Goal: Task Accomplishment & Management: Manage account settings

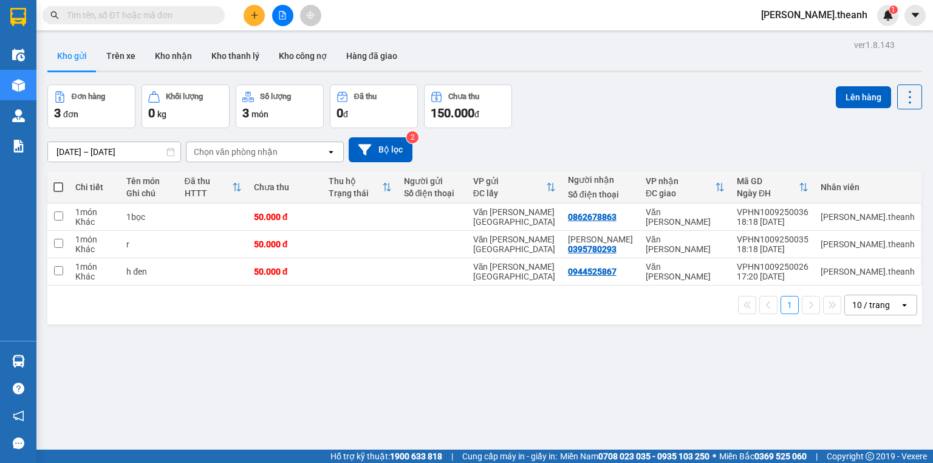
click at [61, 188] on span at bounding box center [58, 187] width 10 height 10
click at [58, 181] on input "checkbox" at bounding box center [58, 181] width 0 height 0
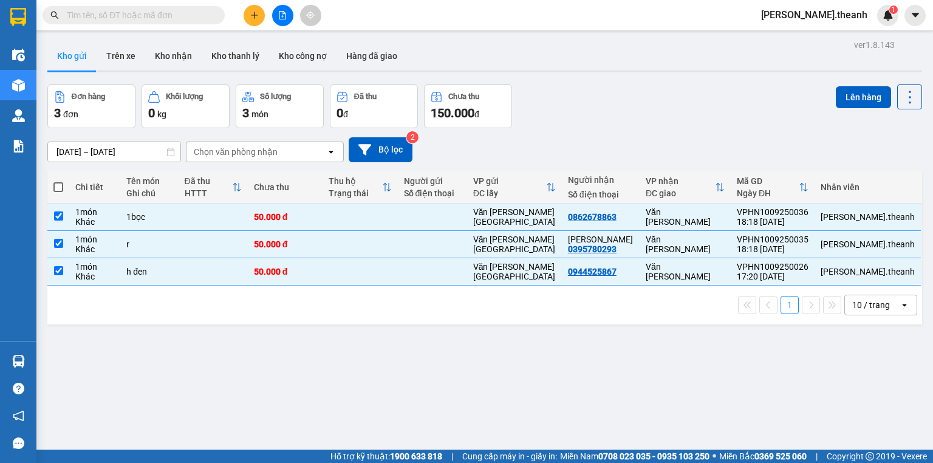
checkbox input "true"
click at [888, 300] on div "10 / trang" at bounding box center [872, 304] width 55 height 19
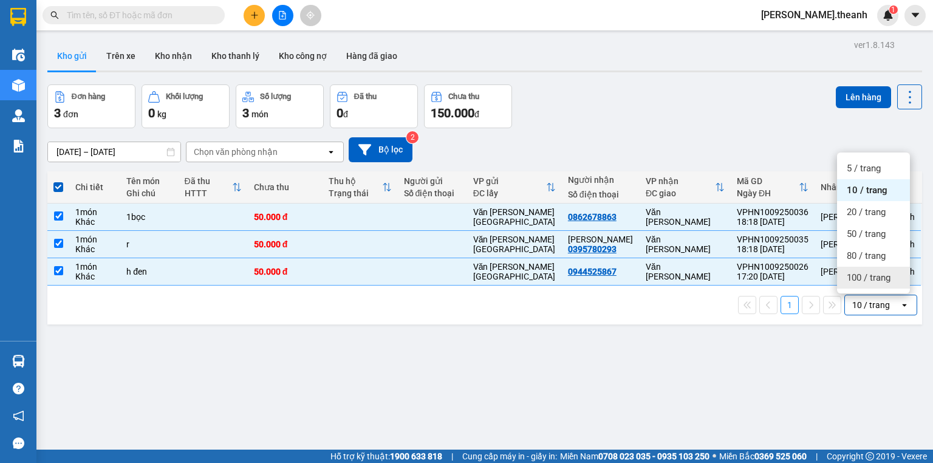
click at [861, 278] on span "100 / trang" at bounding box center [869, 278] width 44 height 12
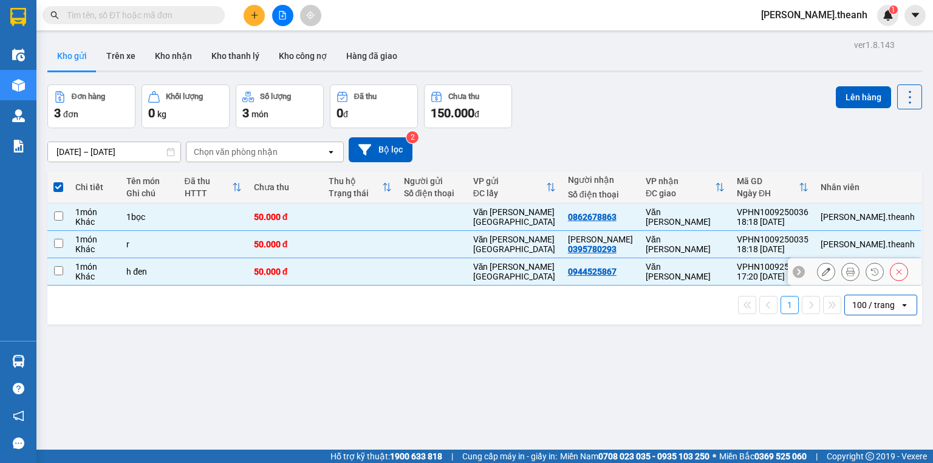
checkbox input "false"
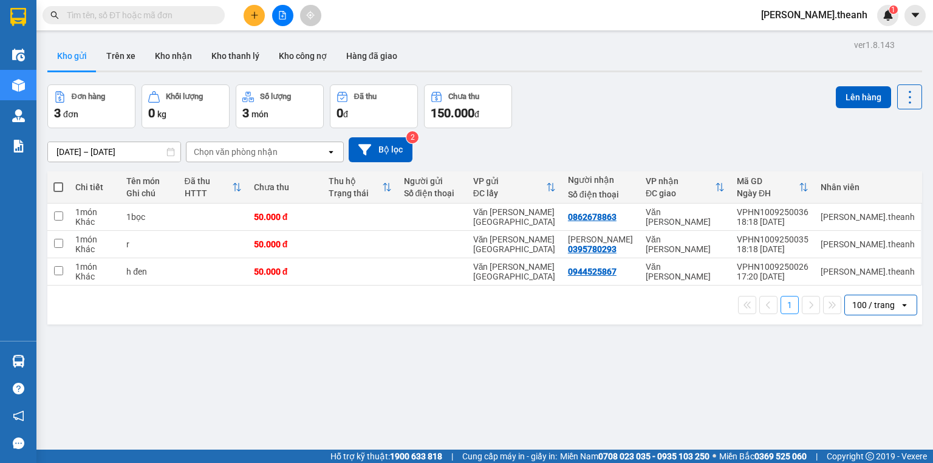
click at [61, 182] on span at bounding box center [58, 187] width 10 height 10
click at [58, 181] on input "checkbox" at bounding box center [58, 181] width 0 height 0
checkbox input "true"
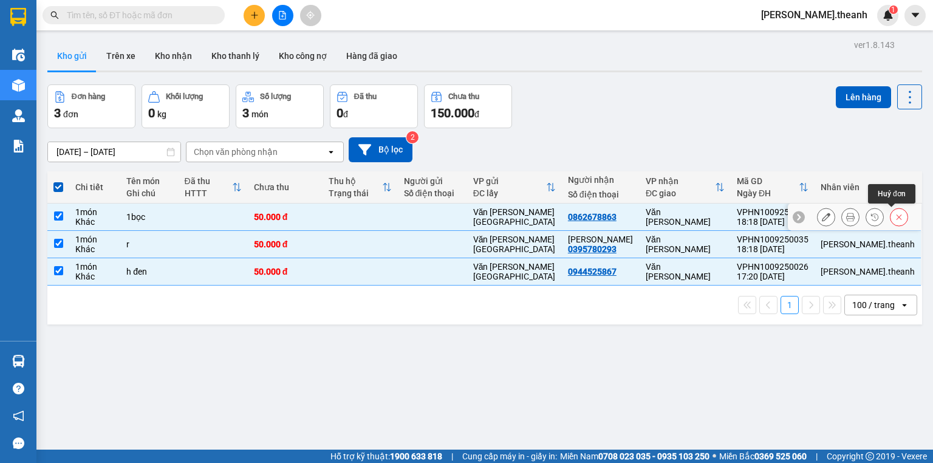
click at [895, 213] on icon at bounding box center [899, 217] width 9 height 9
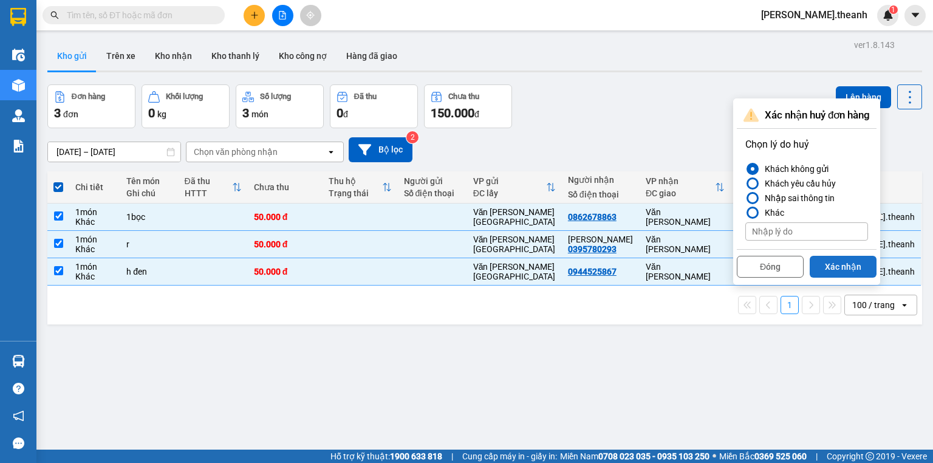
click at [850, 270] on button "Xác nhận" at bounding box center [843, 267] width 67 height 22
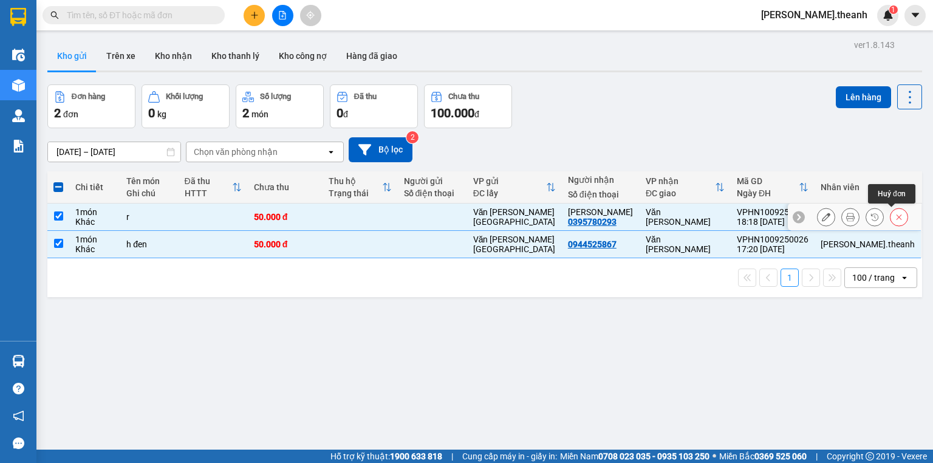
click at [895, 218] on icon at bounding box center [899, 217] width 9 height 9
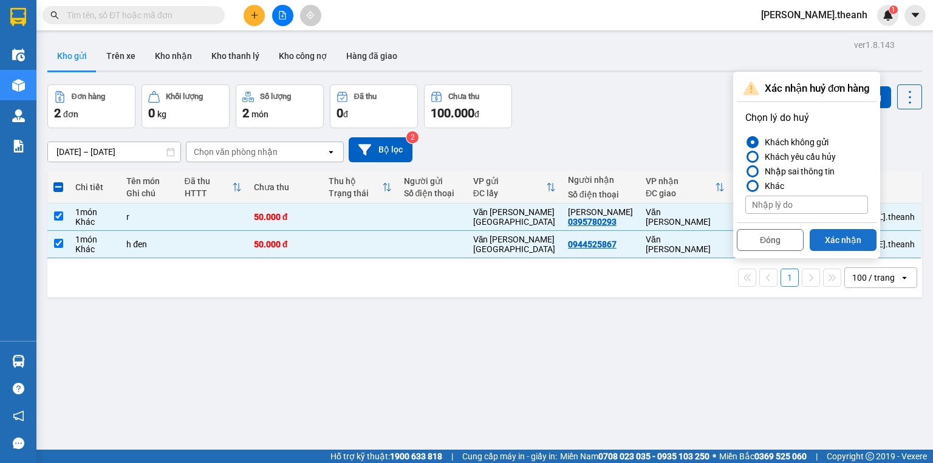
click at [843, 241] on button "Xác nhận" at bounding box center [843, 240] width 67 height 22
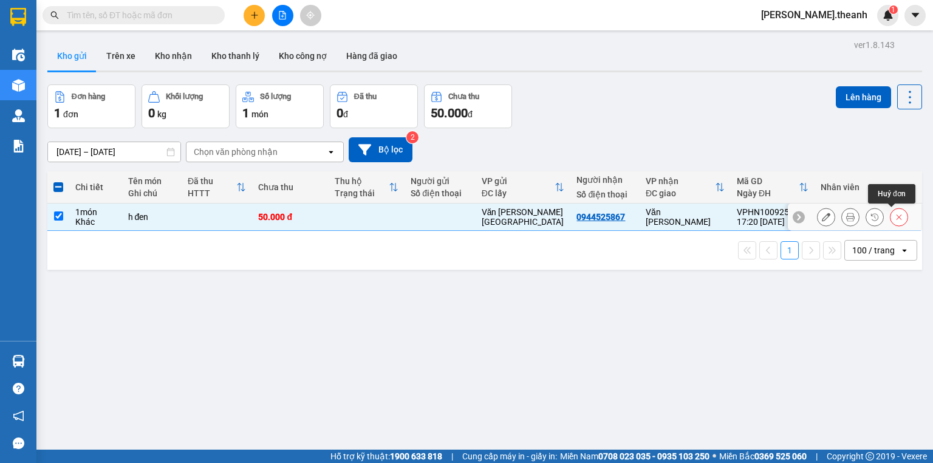
click at [895, 214] on icon at bounding box center [899, 217] width 9 height 9
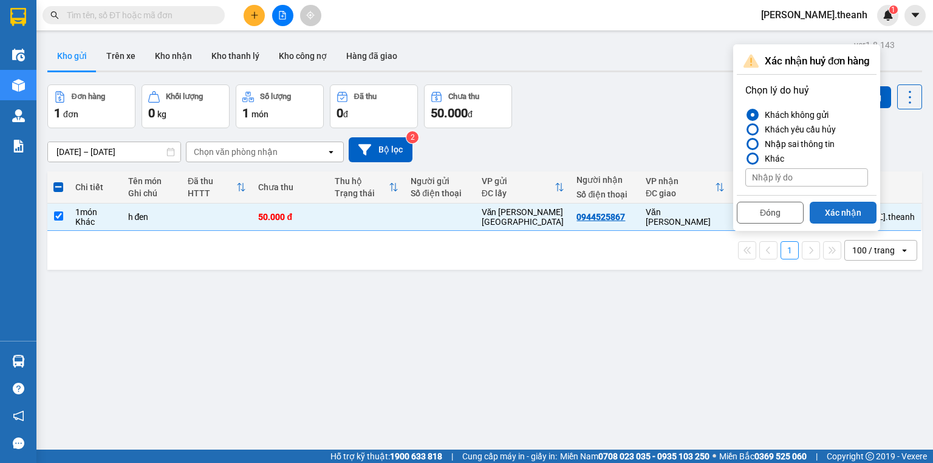
click at [865, 204] on button "Xác nhận" at bounding box center [843, 213] width 67 height 22
